Goal: Transaction & Acquisition: Subscribe to service/newsletter

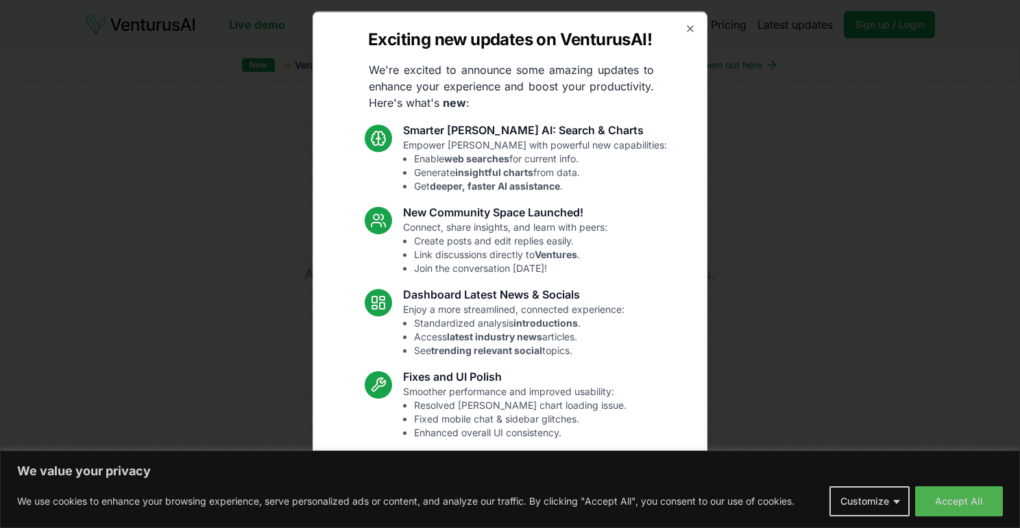
click at [683, 26] on div "Exciting new updates on VenturusAI! We're excited to announce some amazing upda…" at bounding box center [509, 264] width 395 height 506
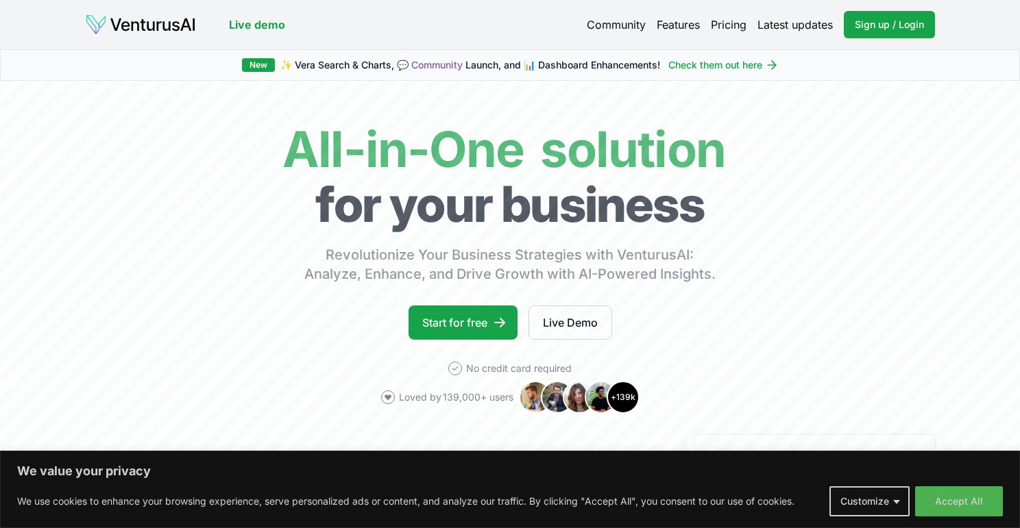
click at [937, 509] on button "Accept All" at bounding box center [959, 502] width 88 height 30
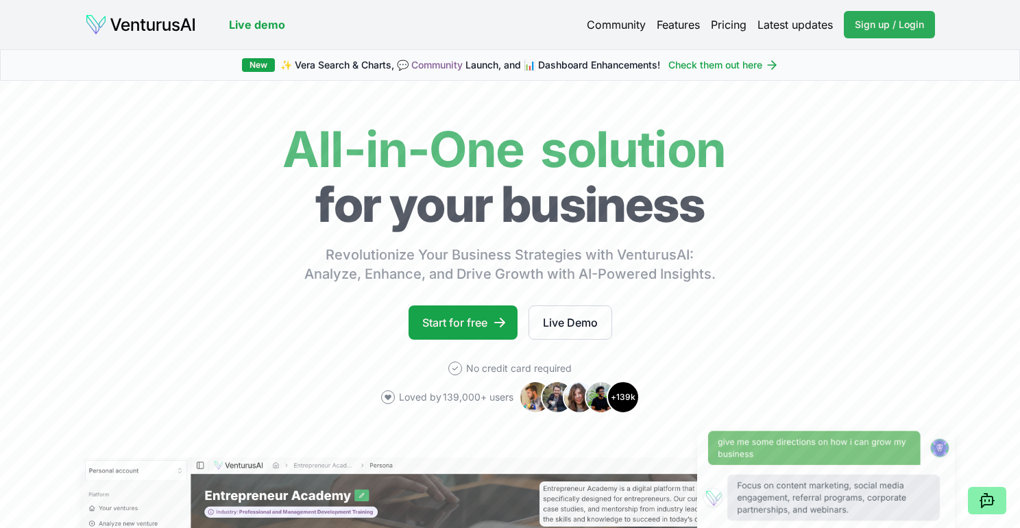
click at [873, 25] on span "Sign up / Login" at bounding box center [889, 25] width 69 height 14
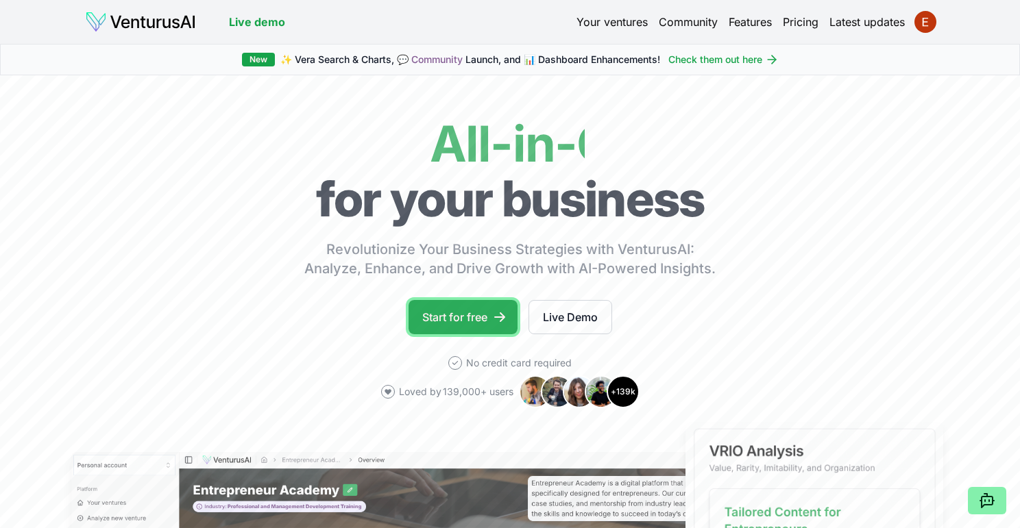
click at [467, 317] on link "Start for free" at bounding box center [462, 317] width 109 height 34
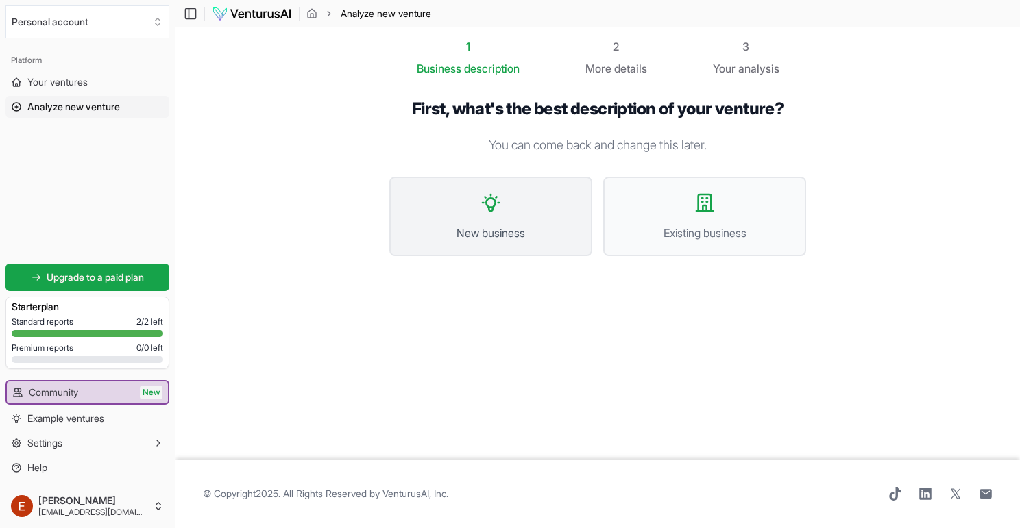
click at [494, 228] on span "New business" at bounding box center [490, 233] width 173 height 16
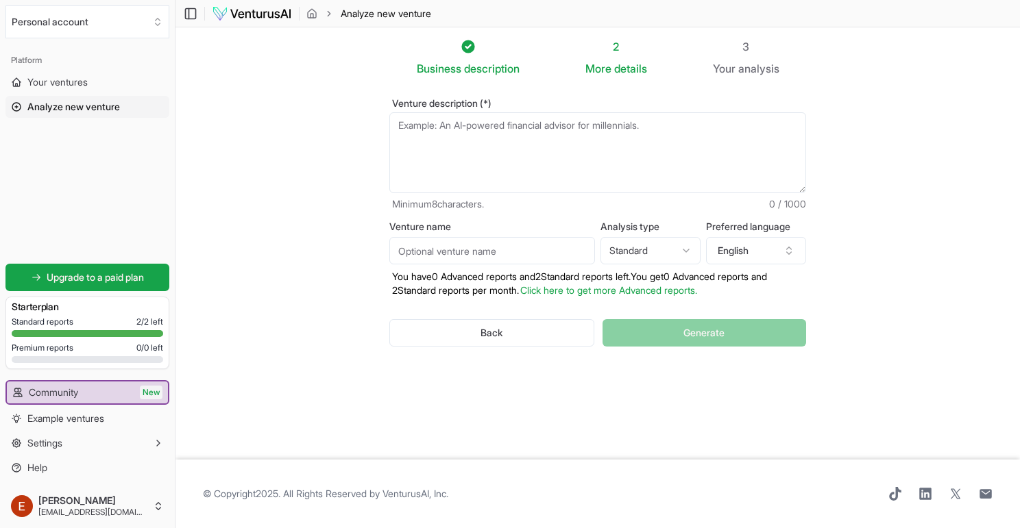
click at [480, 134] on textarea "Venture description (*)" at bounding box center [597, 152] width 417 height 81
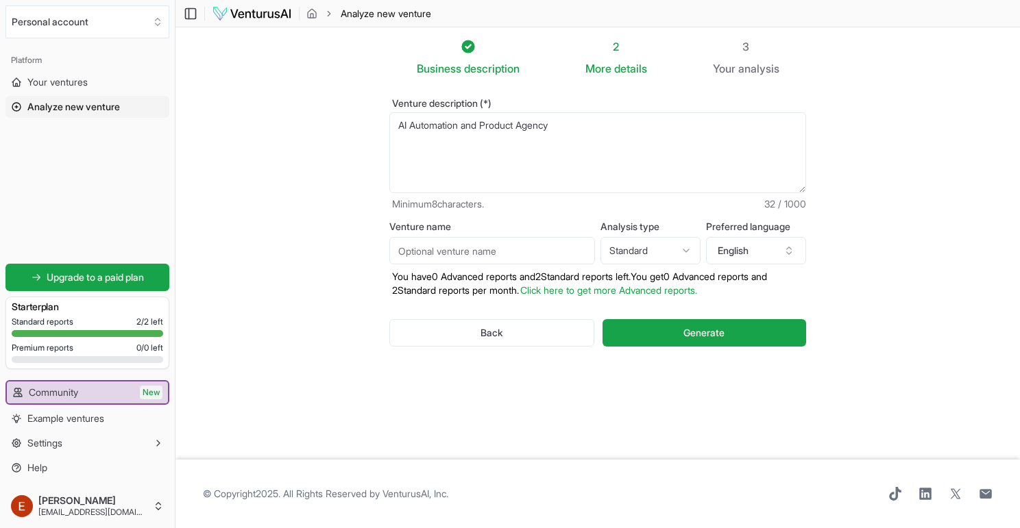
type textarea "AI Automation and Product Agency"
click at [465, 249] on input "Venture name" at bounding box center [492, 250] width 206 height 27
type input "Moonbow AI"
click at [600, 127] on textarea "AI Automation and Product Agency" at bounding box center [597, 152] width 417 height 81
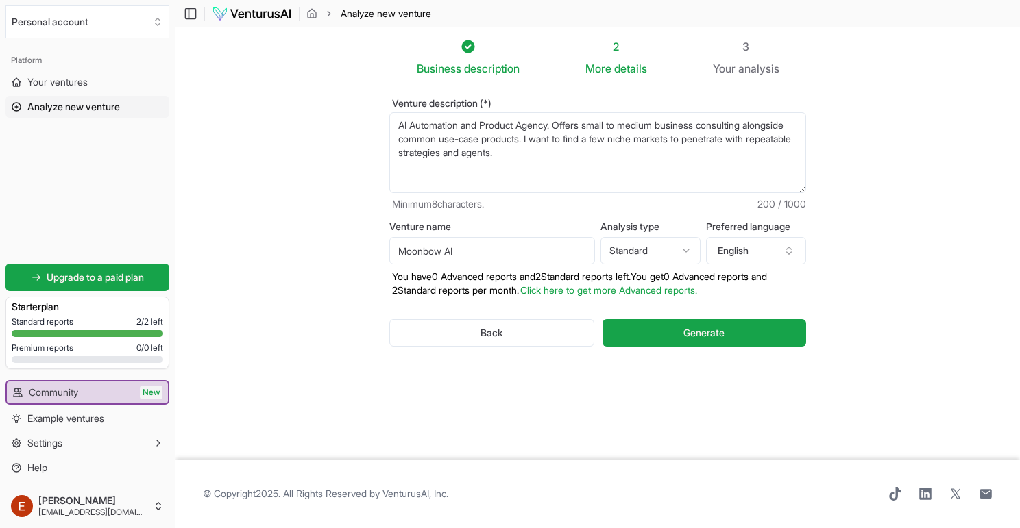
type textarea "AI Automation and Product Agency. Offers small to medium business consulting al…"
click at [689, 339] on span "Generate" at bounding box center [703, 333] width 41 height 14
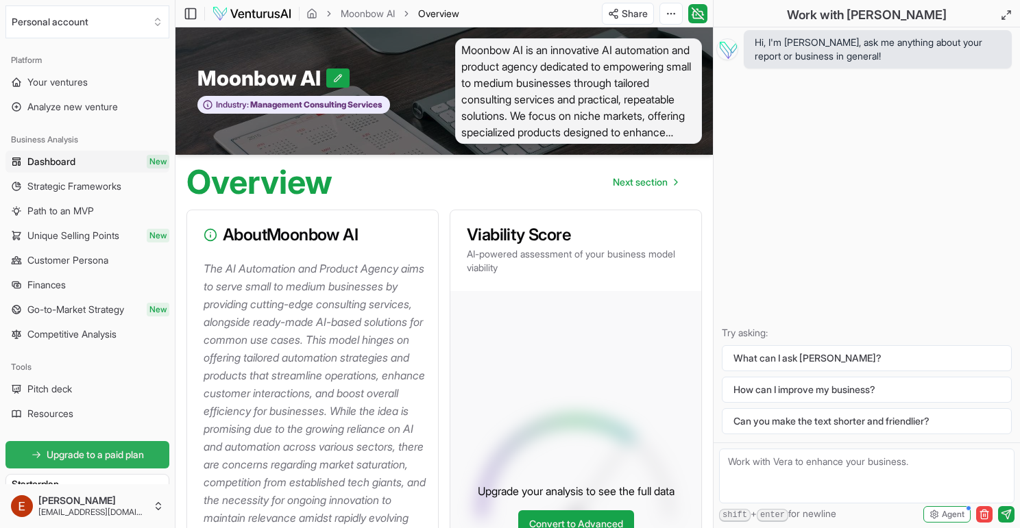
click at [112, 458] on span "Upgrade to a paid plan" at bounding box center [95, 455] width 97 height 14
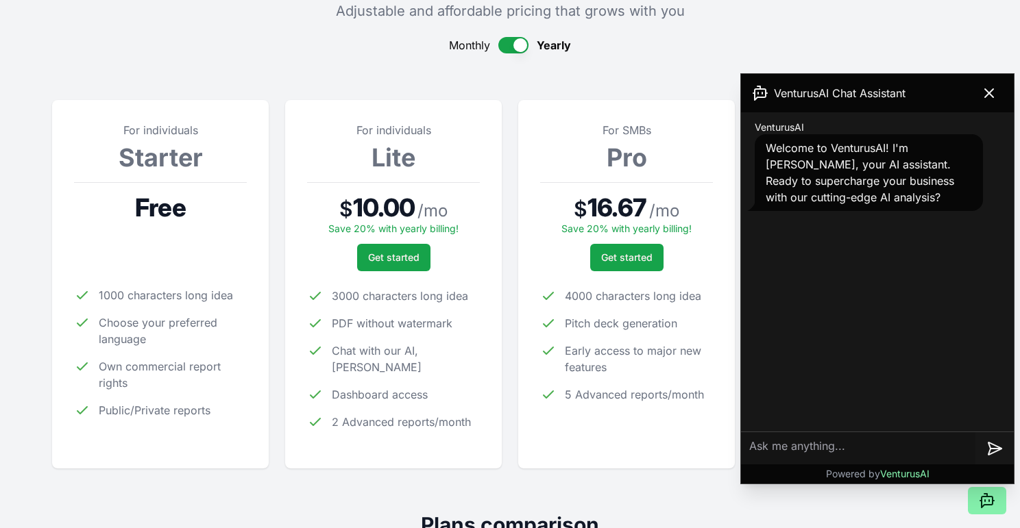
scroll to position [129, 0]
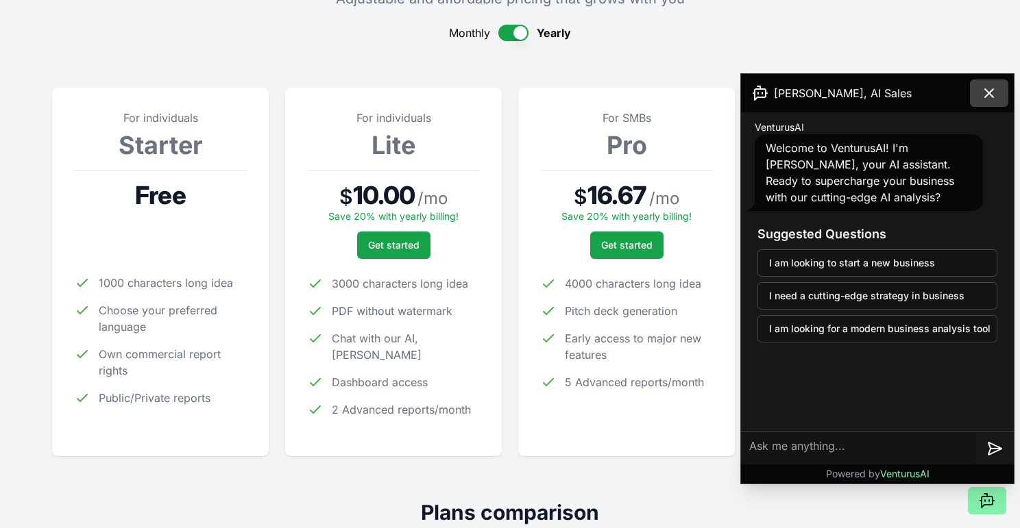
click at [988, 91] on icon at bounding box center [989, 93] width 16 height 16
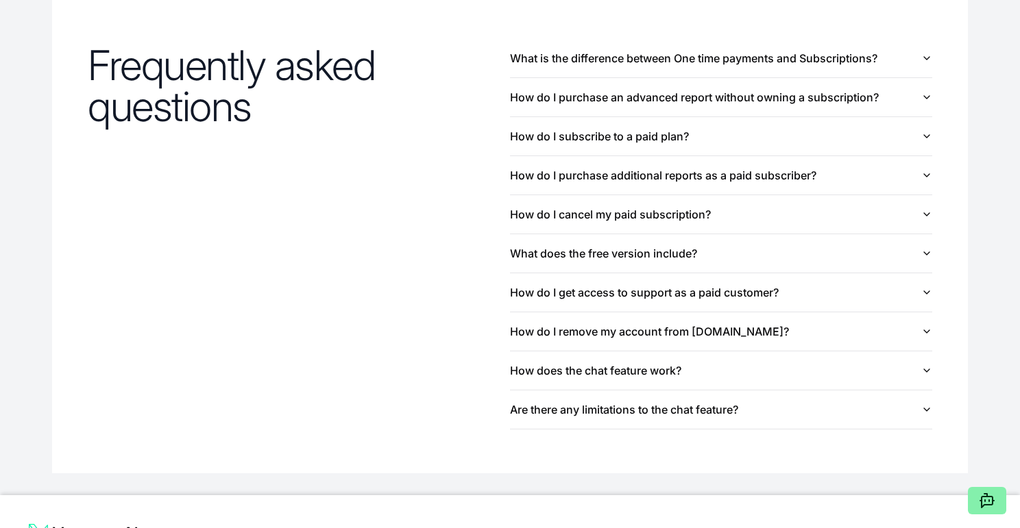
scroll to position [1486, 0]
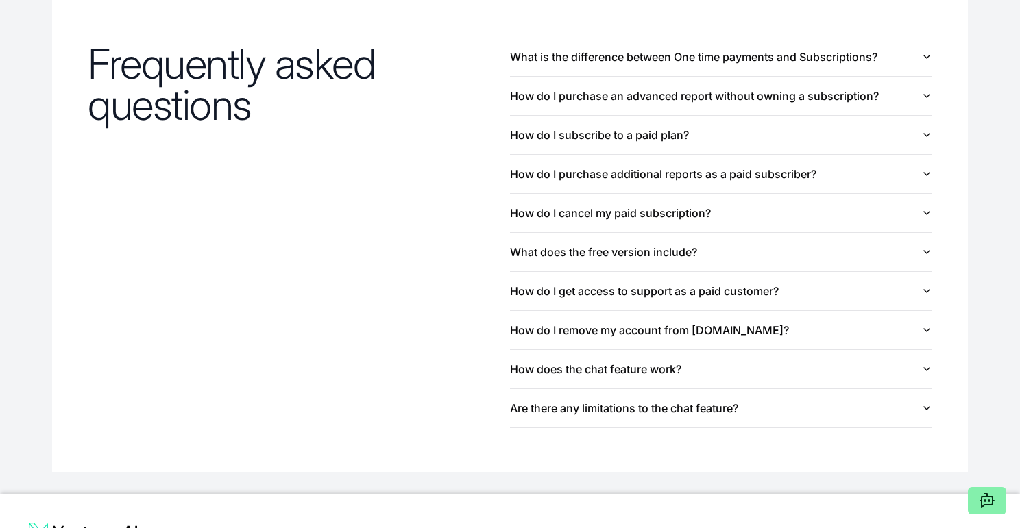
click at [923, 57] on icon "button" at bounding box center [926, 56] width 11 height 11
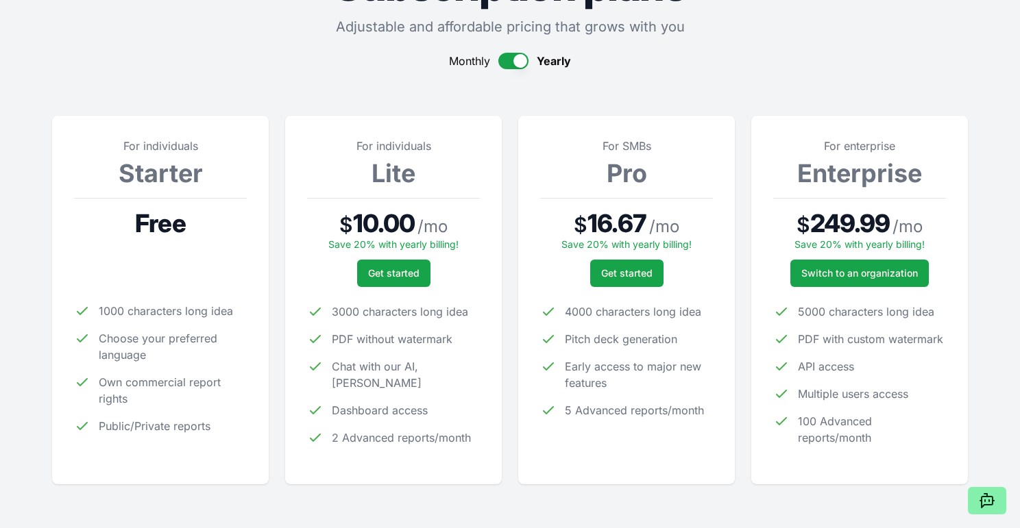
scroll to position [0, 0]
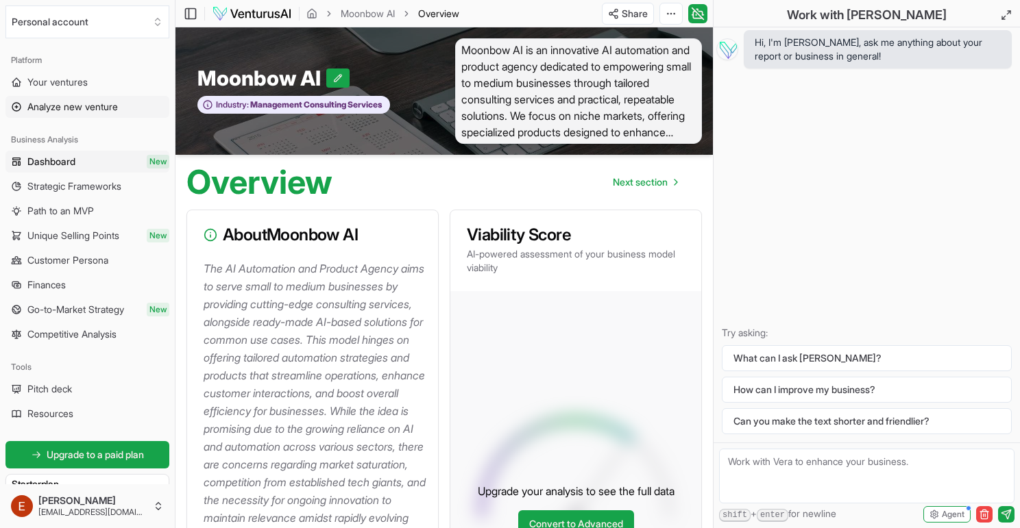
click at [86, 106] on span "Analyze new venture" at bounding box center [72, 107] width 90 height 14
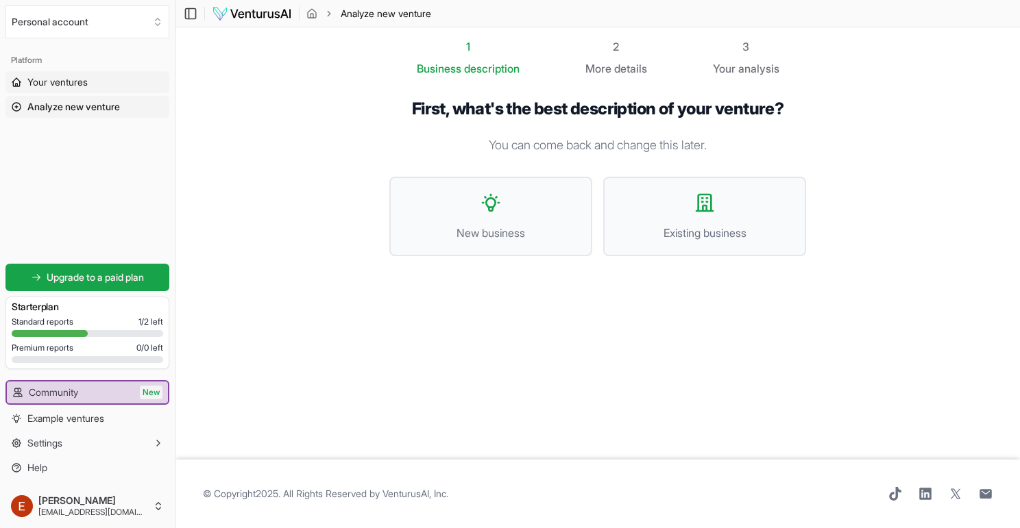
click at [74, 81] on span "Your ventures" at bounding box center [57, 82] width 60 height 14
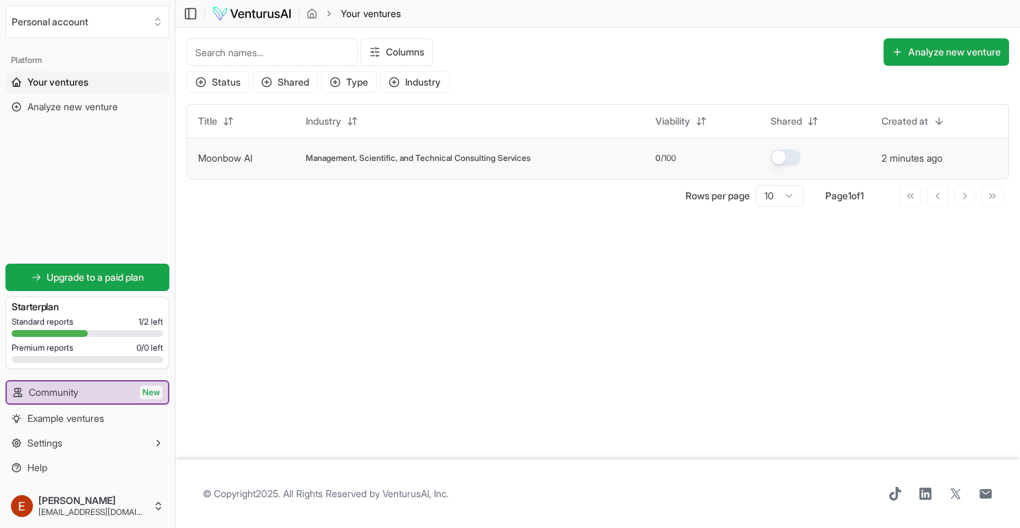
click at [343, 162] on span "Management, Scientific, and Technical Consulting Services" at bounding box center [418, 158] width 225 height 11
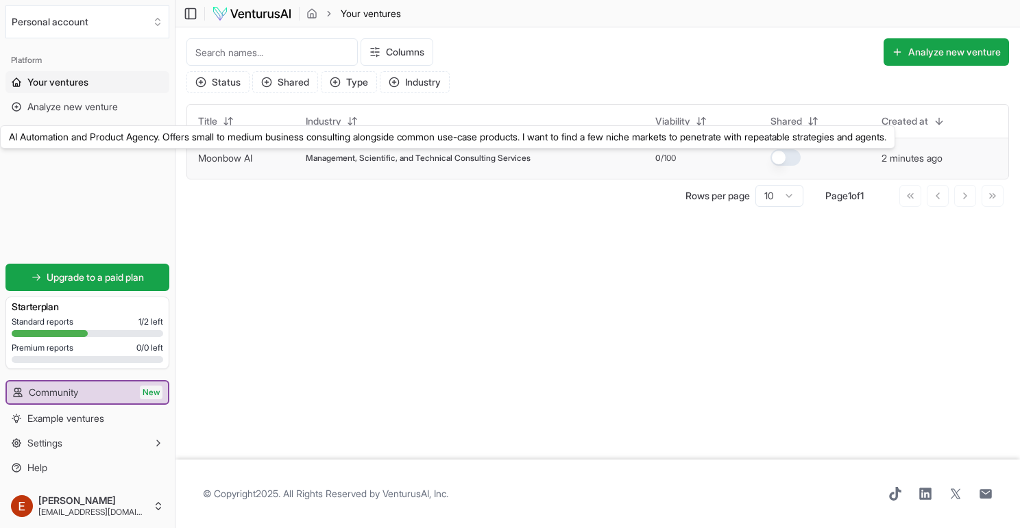
click at [226, 159] on link "Moonbow AI" at bounding box center [225, 158] width 54 height 12
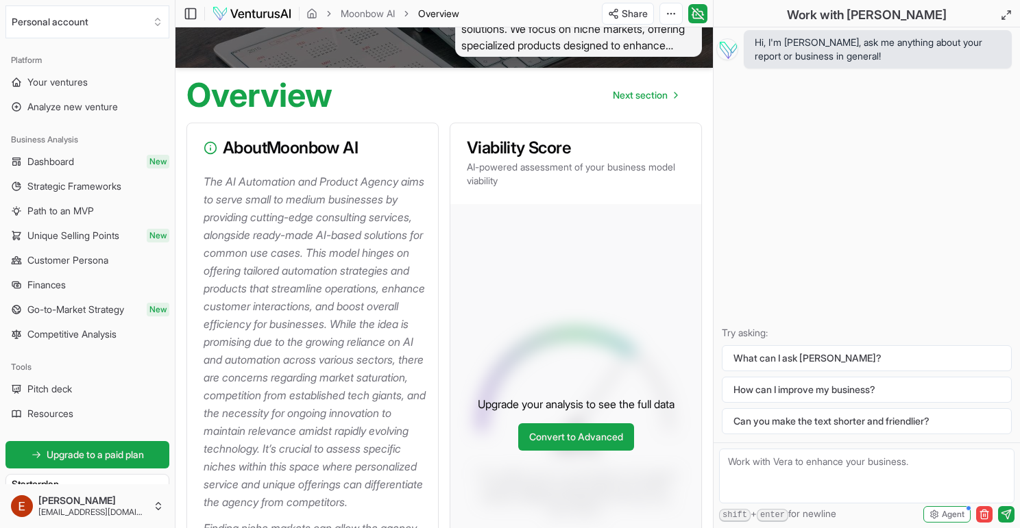
scroll to position [98, 0]
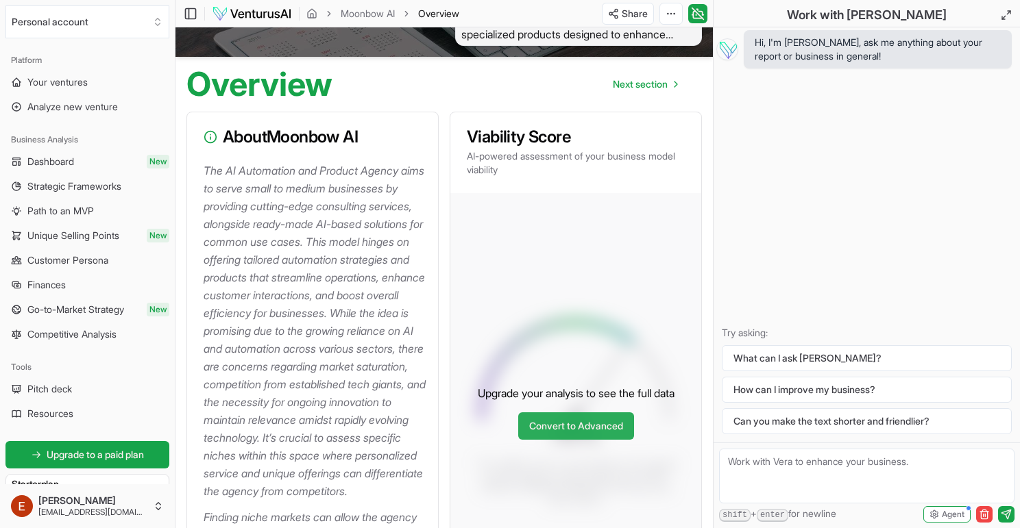
click at [557, 440] on link "Convert to Advanced" at bounding box center [576, 426] width 116 height 27
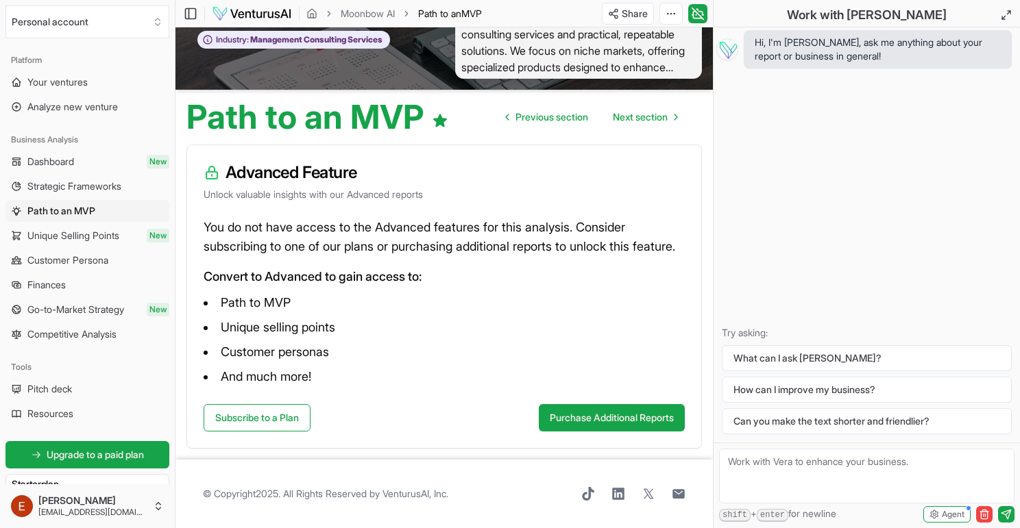
scroll to position [84, 0]
click at [571, 408] on button "Purchase Additional Reports" at bounding box center [612, 417] width 146 height 27
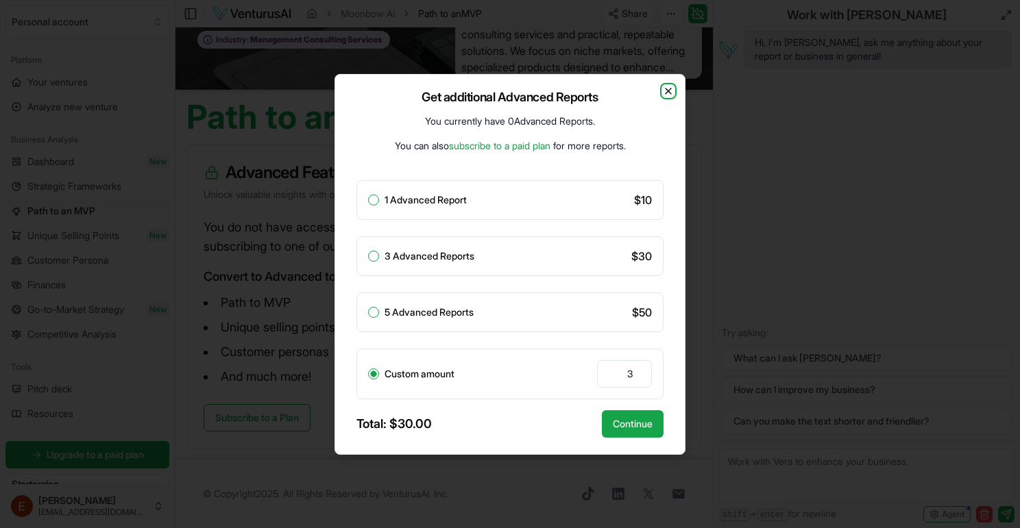
click at [667, 93] on icon "button" at bounding box center [668, 91] width 11 height 11
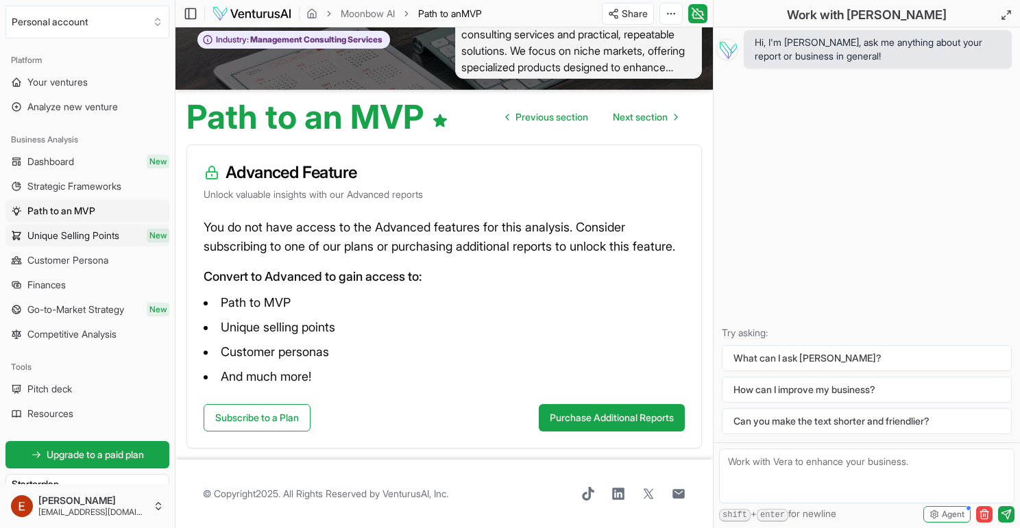
click at [80, 236] on span "Unique Selling Points" at bounding box center [73, 236] width 92 height 14
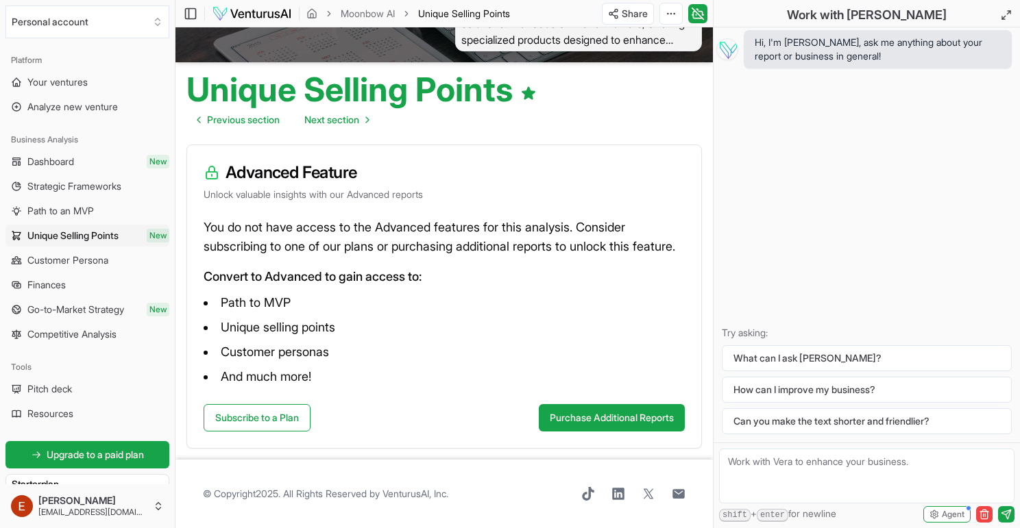
scroll to position [112, 0]
click at [289, 416] on link "Subscribe to a Plan" at bounding box center [257, 417] width 107 height 27
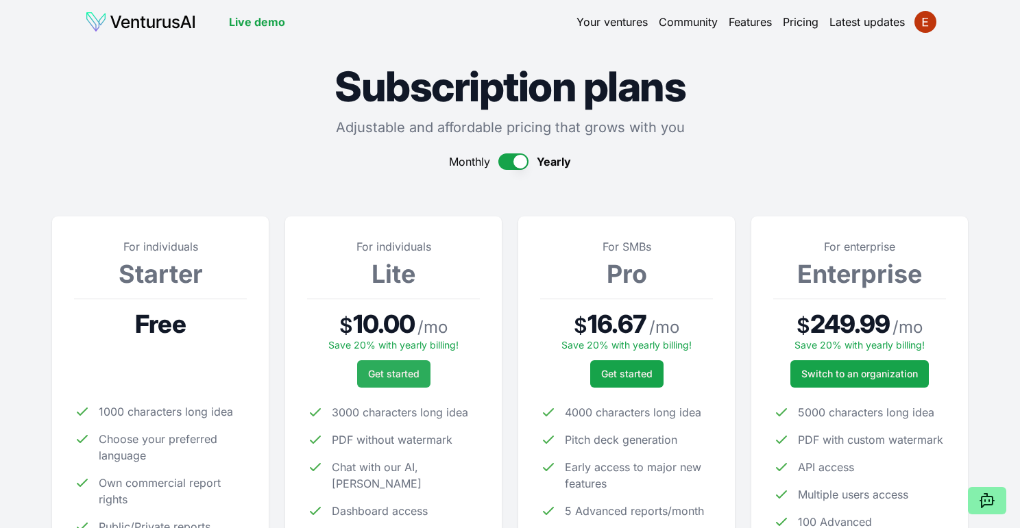
click at [389, 367] on span "Get started" at bounding box center [393, 374] width 51 height 14
